Goal: Find specific page/section: Find specific page/section

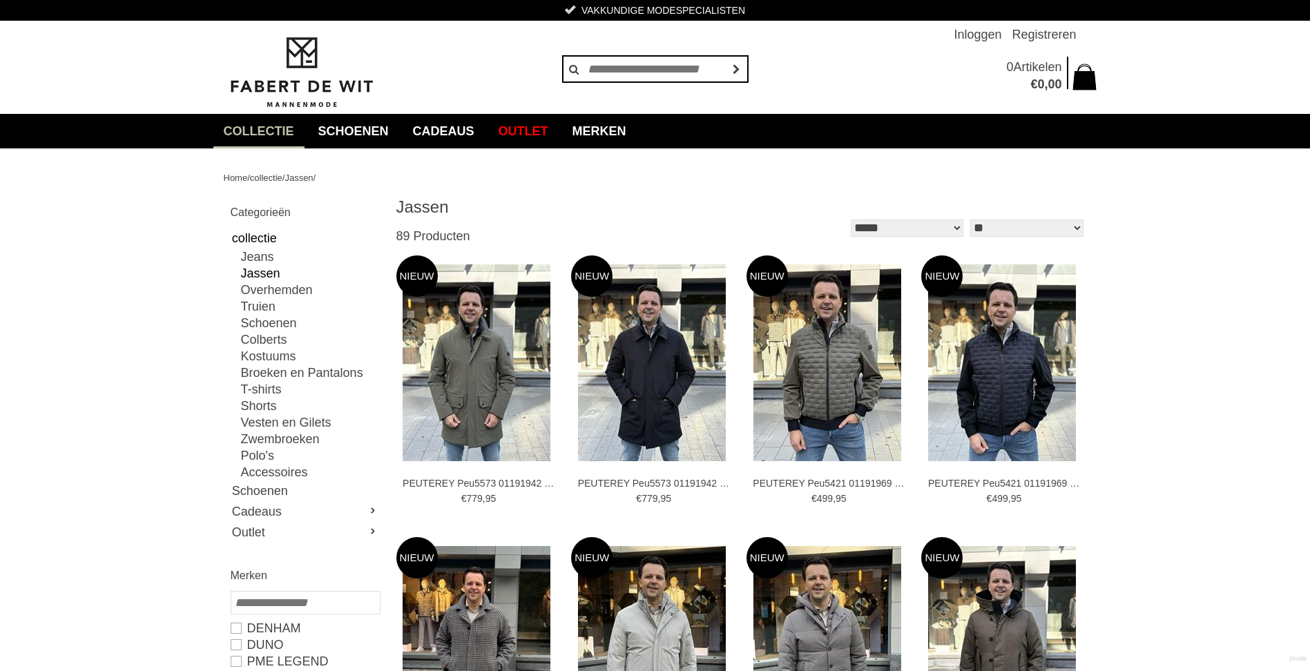
click at [289, 90] on img at bounding box center [301, 72] width 155 height 75
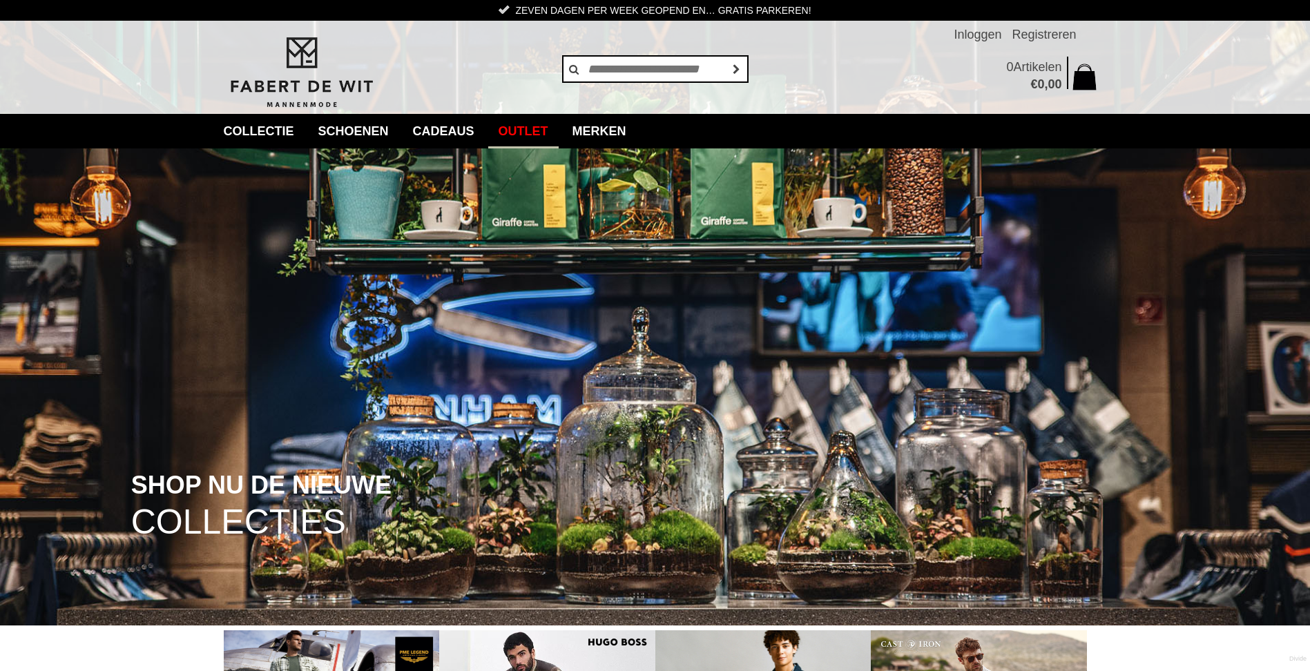
click at [542, 130] on link "Outlet" at bounding box center [523, 131] width 70 height 35
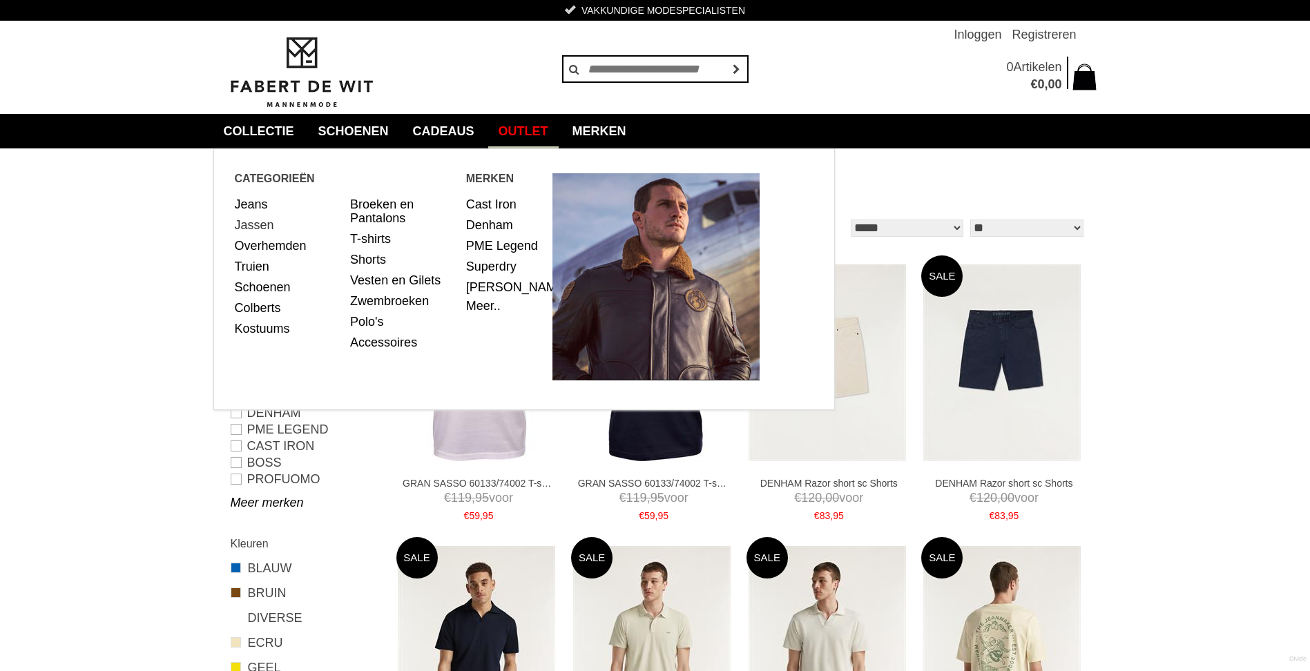
click at [271, 231] on link "Jassen" at bounding box center [288, 225] width 106 height 21
